Goal: Check status: Check status

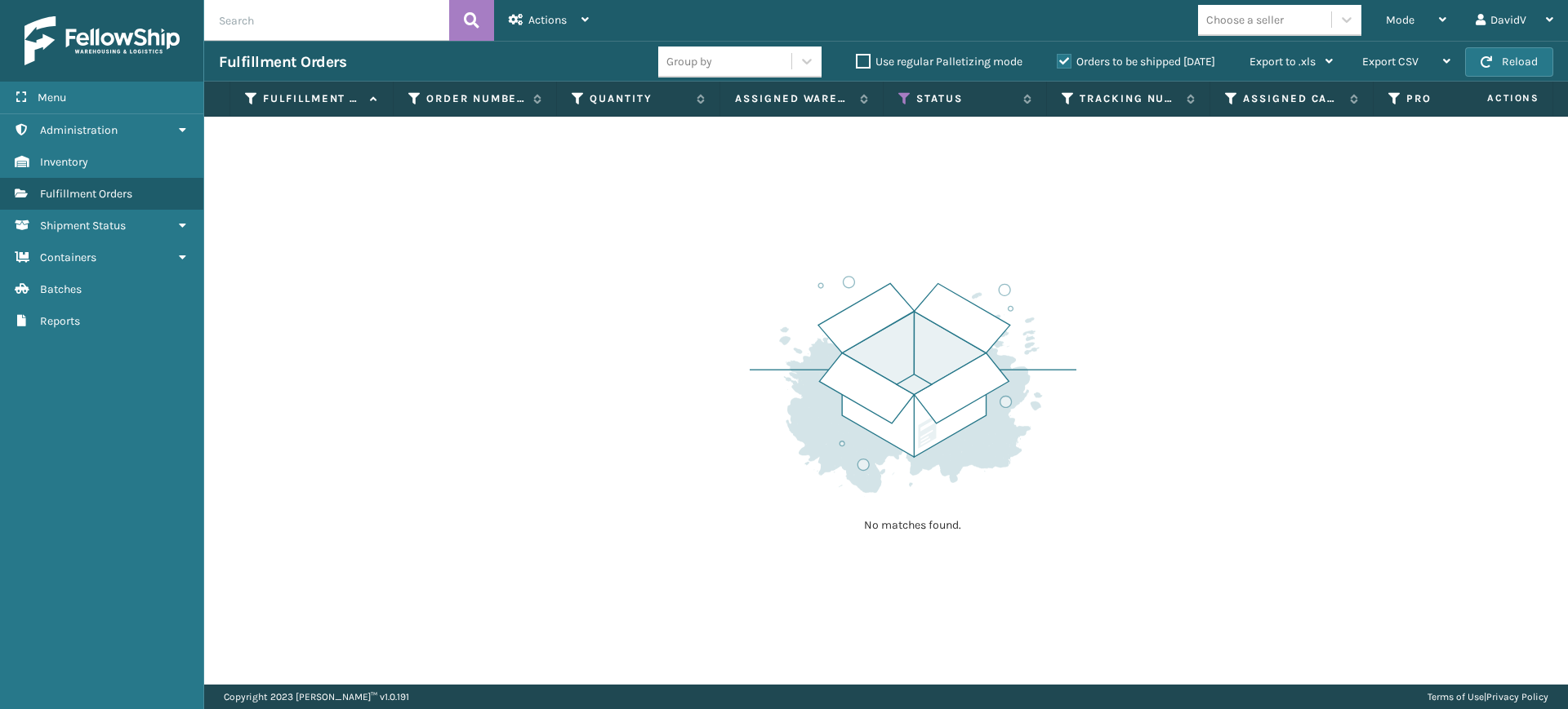
click at [1071, 64] on label "Orders to be shipped [DATE]" at bounding box center [1135, 62] width 158 height 14
click at [1057, 63] on input "Orders to be shipped [DATE]" at bounding box center [1056, 57] width 1 height 11
click at [1064, 60] on label "Orders to be shipped [DATE]" at bounding box center [1135, 62] width 158 height 14
click at [1057, 60] on input "Orders to be shipped [DATE]" at bounding box center [1056, 57] width 1 height 11
click at [1064, 60] on label "Orders to be shipped [DATE]" at bounding box center [1135, 62] width 158 height 14
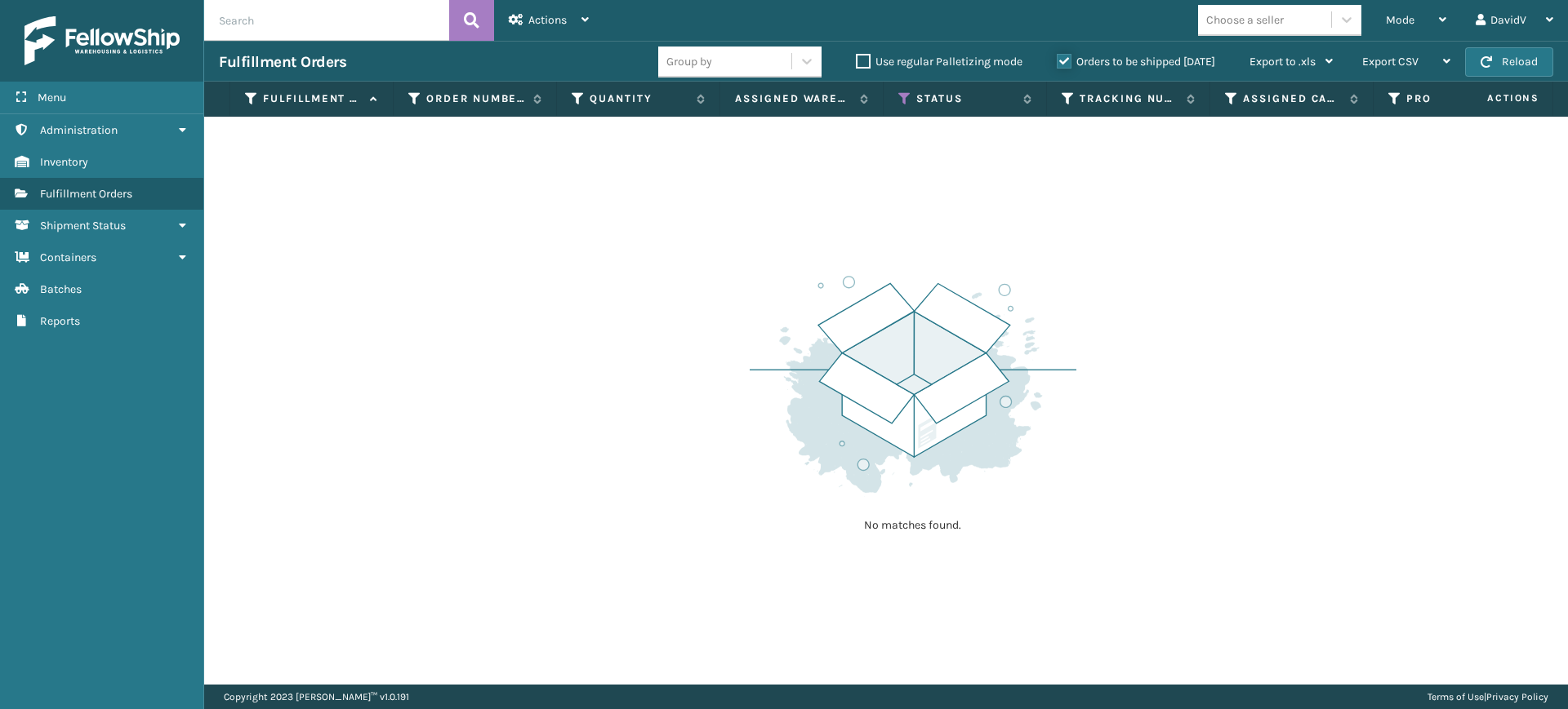
click at [1057, 60] on input "Orders to be shipped [DATE]" at bounding box center [1056, 57] width 1 height 11
click at [1064, 60] on label "Orders to be shipped [DATE]" at bounding box center [1135, 62] width 158 height 14
click at [1057, 60] on input "Orders to be shipped [DATE]" at bounding box center [1056, 57] width 1 height 11
click at [1064, 60] on label "Orders to be shipped [DATE]" at bounding box center [1135, 62] width 158 height 14
click at [1057, 60] on input "Orders to be shipped [DATE]" at bounding box center [1056, 57] width 1 height 11
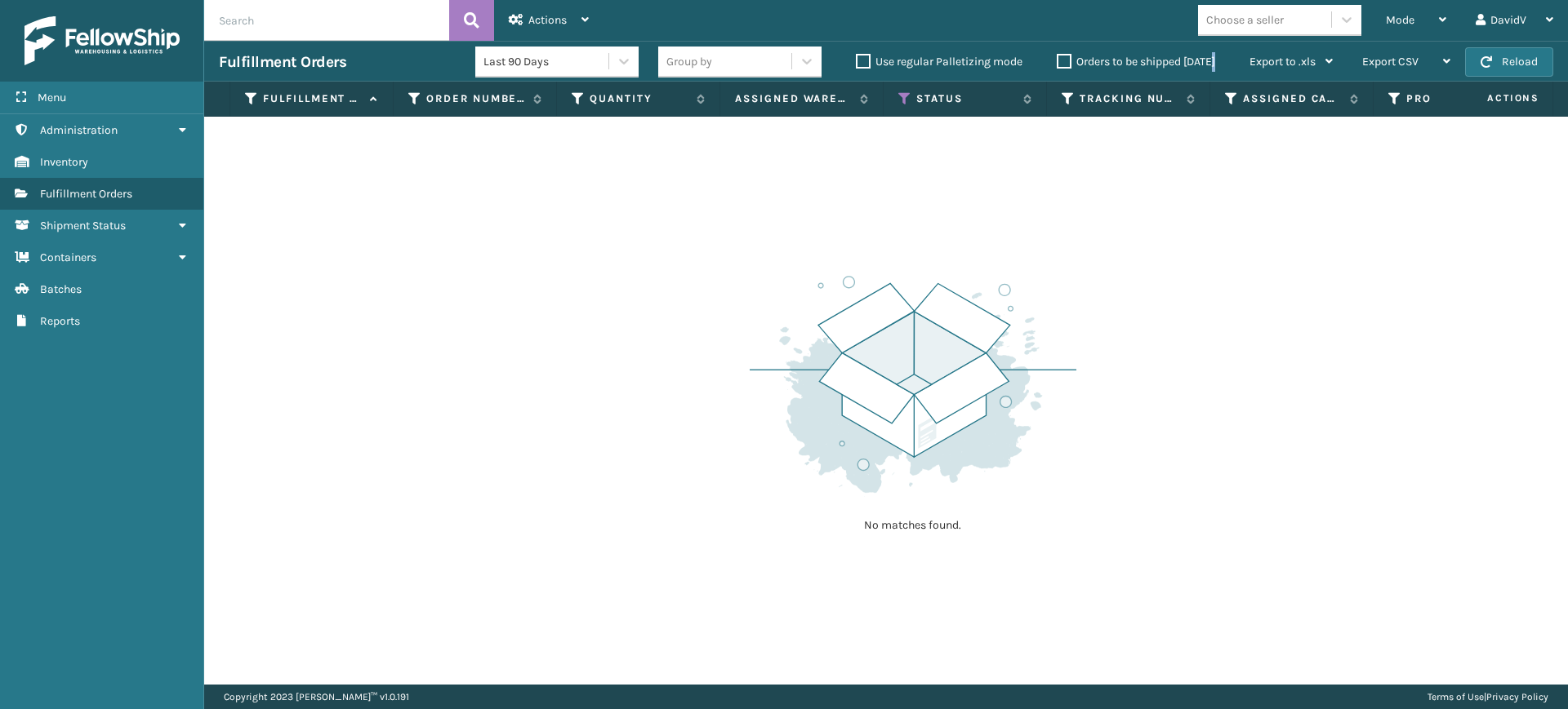
click at [1064, 60] on label "Orders to be shipped [DATE]" at bounding box center [1135, 62] width 158 height 14
click at [1057, 60] on input "Orders to be shipped [DATE]" at bounding box center [1056, 57] width 1 height 11
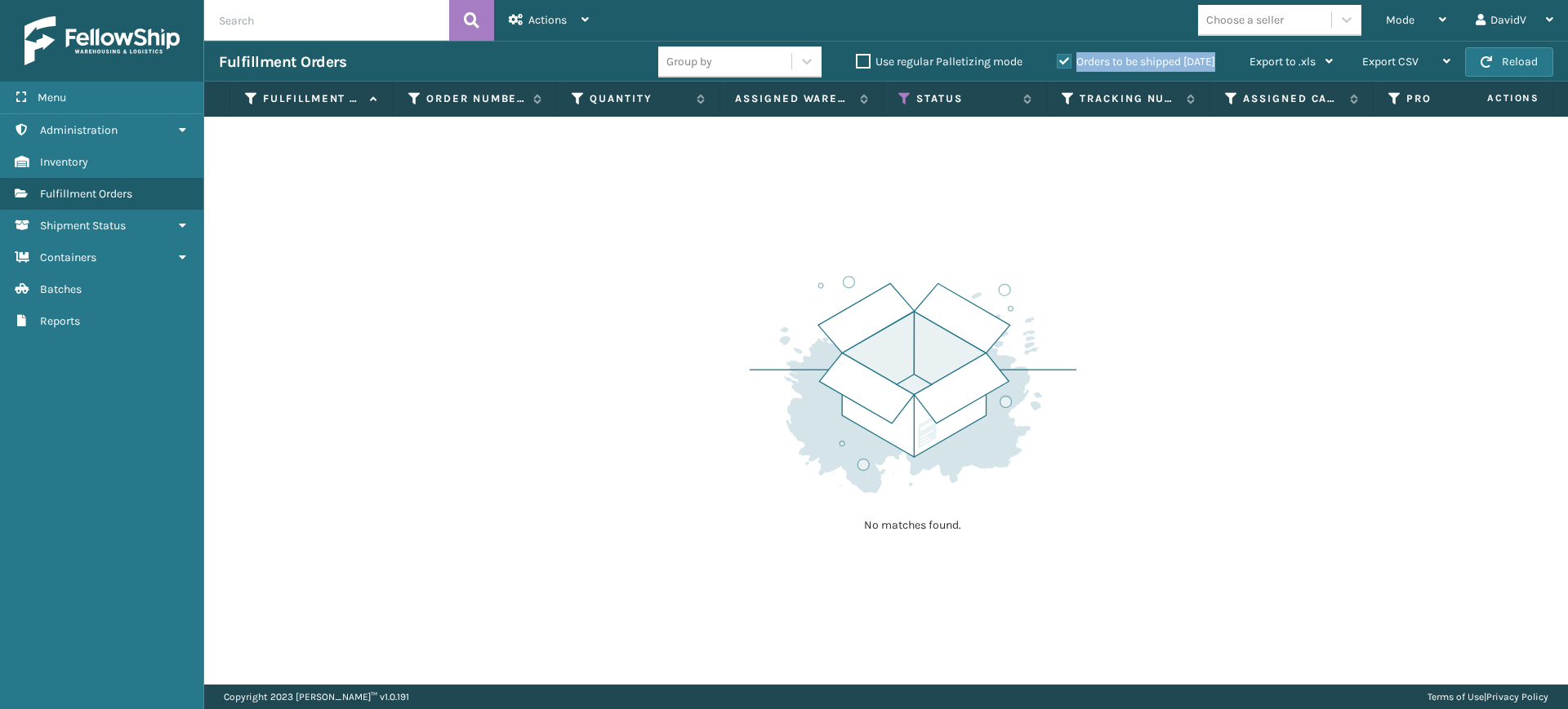
click at [1064, 60] on label "Orders to be shipped [DATE]" at bounding box center [1135, 62] width 158 height 14
click at [1057, 60] on input "Orders to be shipped [DATE]" at bounding box center [1056, 57] width 1 height 11
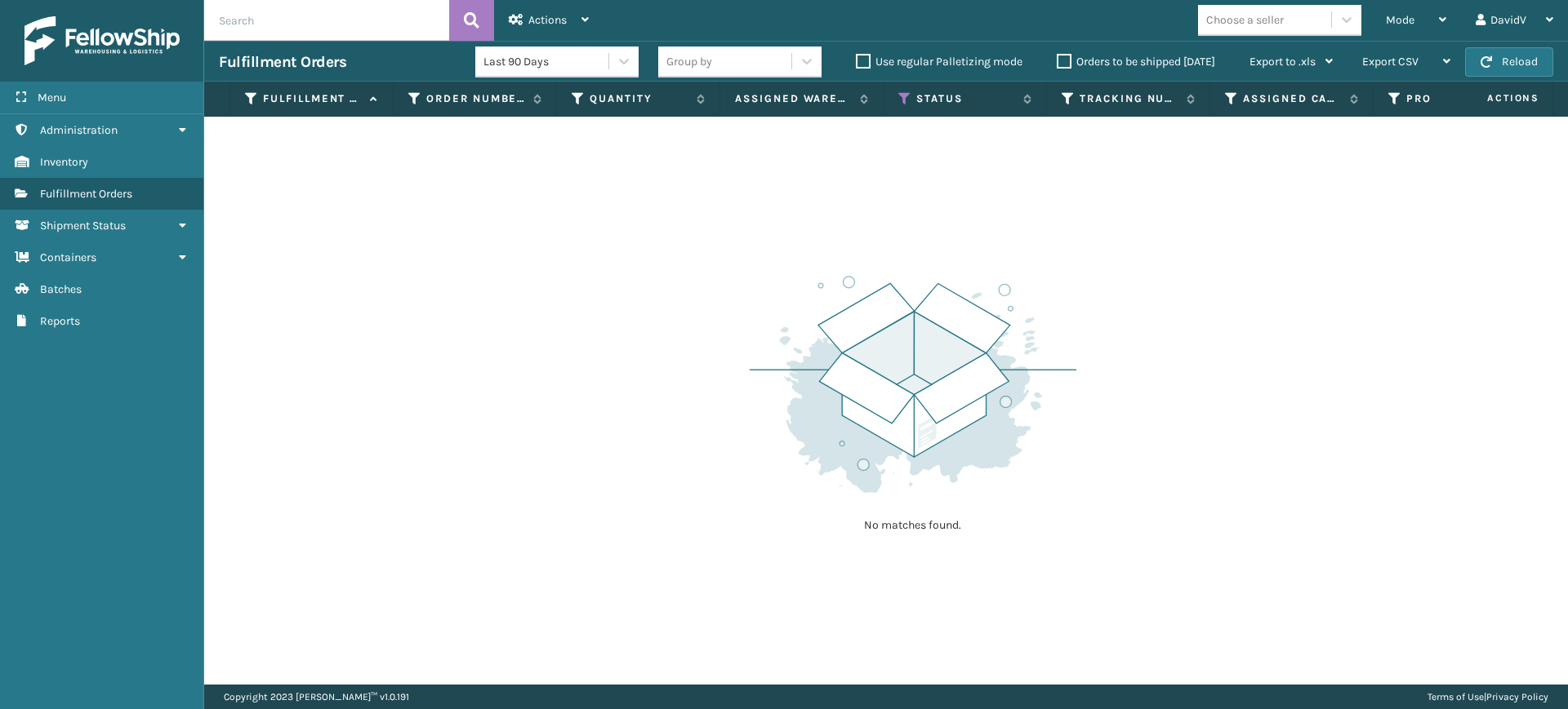
click at [1210, 444] on div "No matches found." at bounding box center [886, 401] width 1363 height 568
click at [1068, 56] on label "Orders to be shipped [DATE]" at bounding box center [1135, 62] width 158 height 14
click at [1057, 56] on input "Orders to be shipped [DATE]" at bounding box center [1056, 57] width 1 height 11
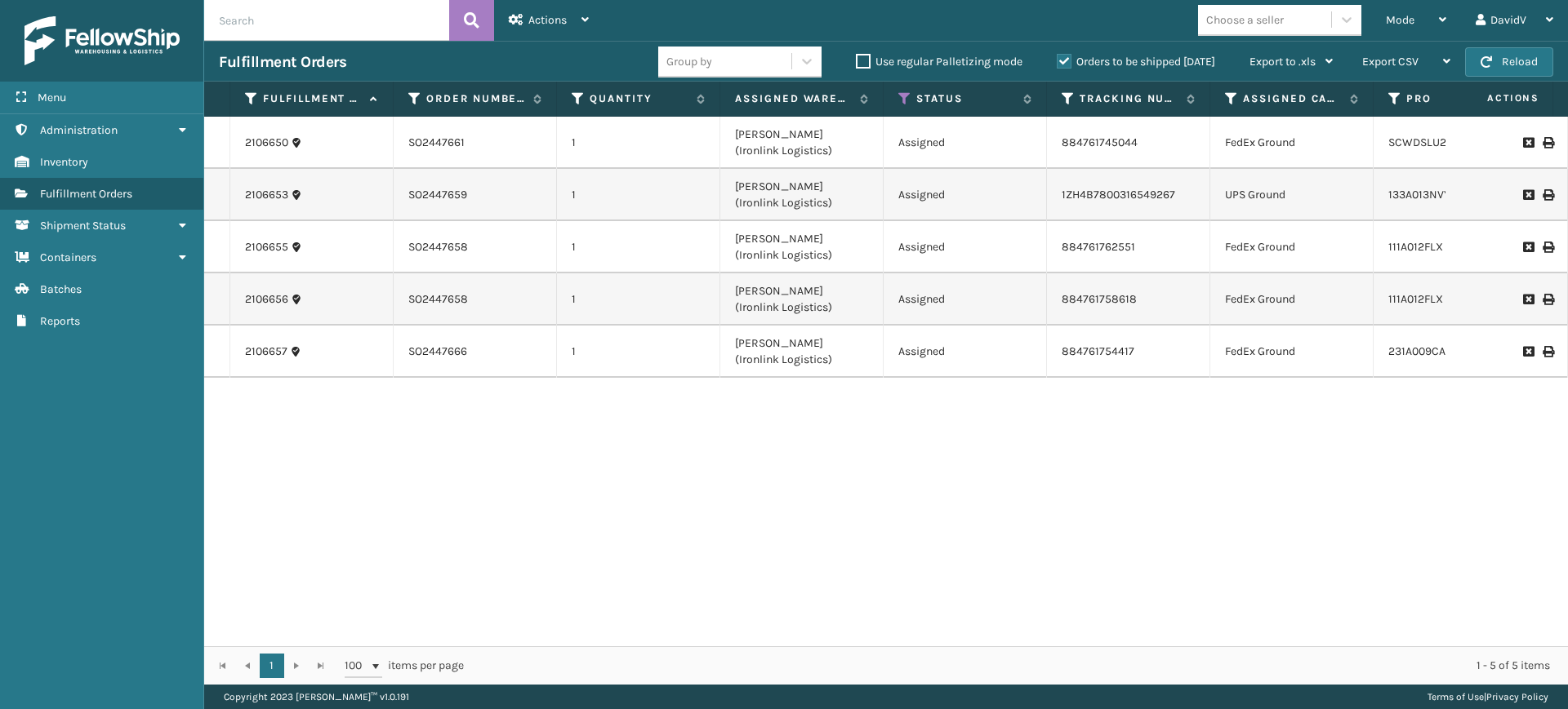
click at [1068, 56] on label "Orders to be shipped [DATE]" at bounding box center [1135, 62] width 158 height 14
click at [1057, 56] on input "Orders to be shipped [DATE]" at bounding box center [1056, 57] width 1 height 11
click at [1057, 67] on label "Orders to be shipped [DATE]" at bounding box center [1135, 62] width 158 height 14
click at [1057, 63] on input "Orders to be shipped [DATE]" at bounding box center [1056, 57] width 1 height 11
click at [1064, 59] on label "Orders to be shipped [DATE]" at bounding box center [1135, 62] width 158 height 14
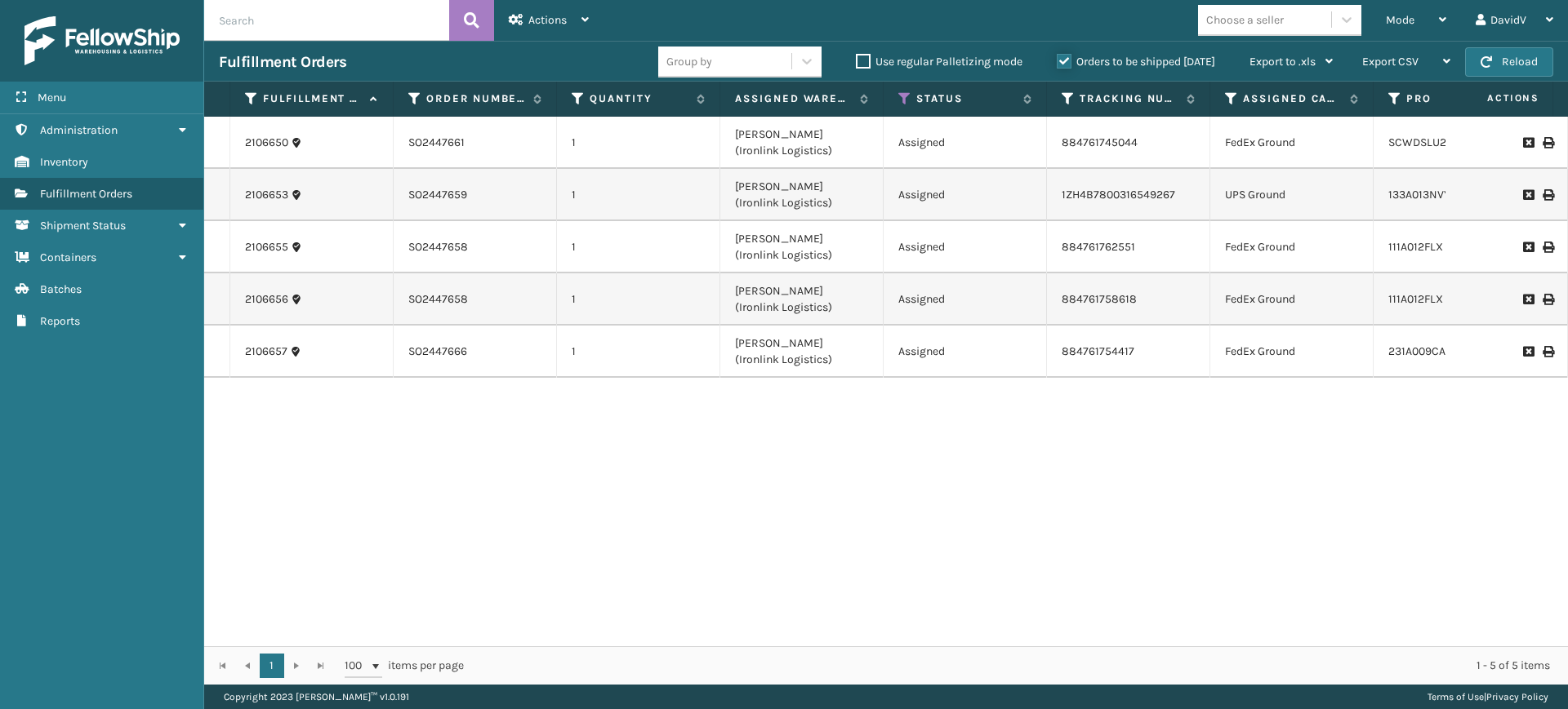
click at [1057, 59] on input "Orders to be shipped [DATE]" at bounding box center [1056, 57] width 1 height 11
click at [1064, 59] on label "Orders to be shipped [DATE]" at bounding box center [1135, 62] width 158 height 14
click at [1057, 59] on input "Orders to be shipped [DATE]" at bounding box center [1056, 57] width 1 height 11
